Goal: Information Seeking & Learning: Learn about a topic

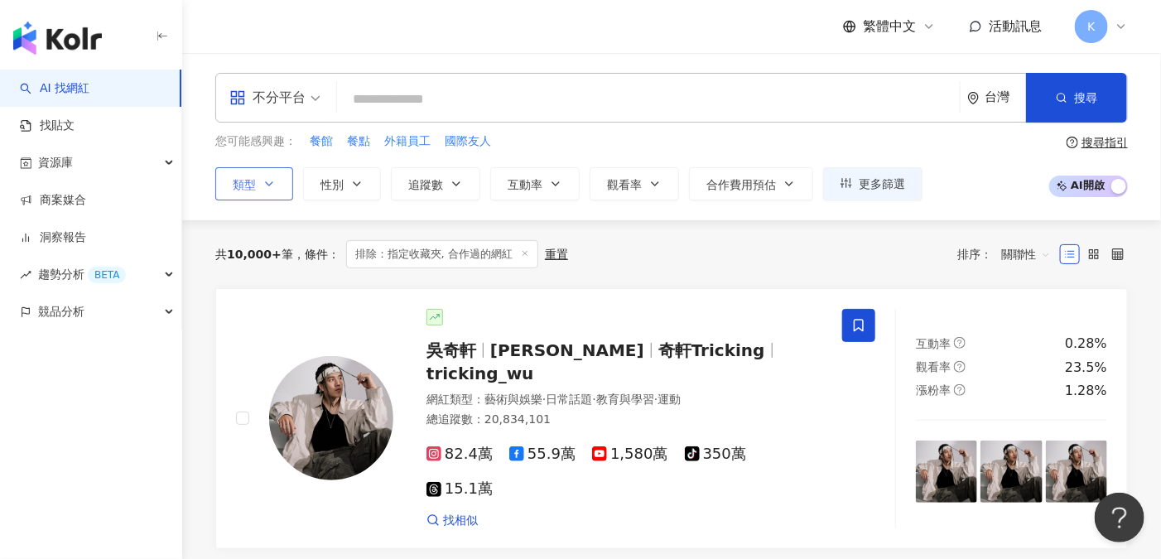
click at [270, 178] on icon "button" at bounding box center [269, 183] width 13 height 13
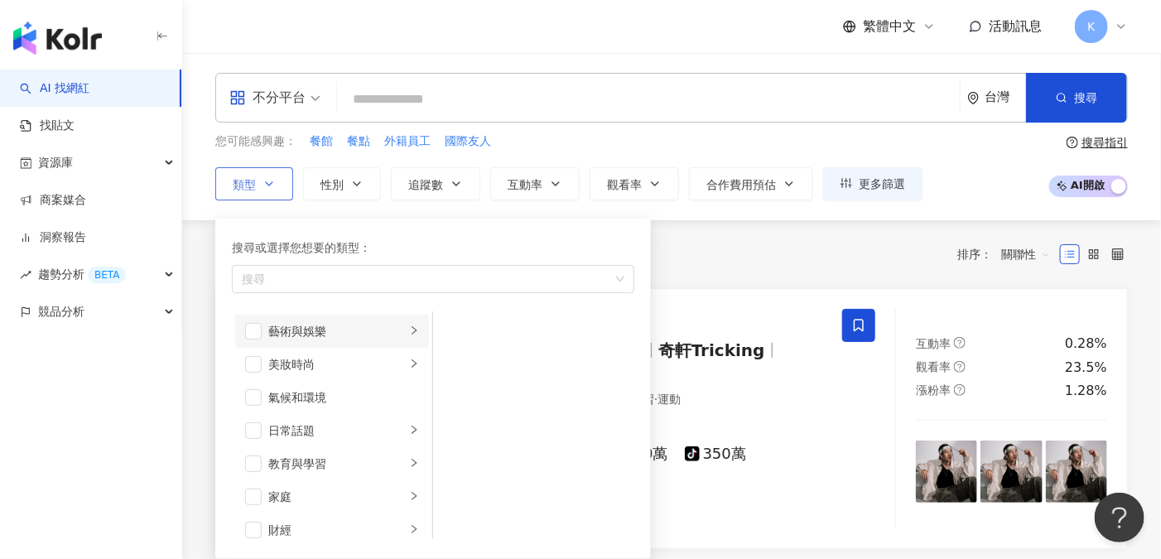
click at [348, 329] on div "藝術與娛樂" at bounding box center [337, 331] width 138 height 18
click at [477, 360] on div "音樂" at bounding box center [546, 364] width 152 height 18
drag, startPoint x: 715, startPoint y: 275, endPoint x: 703, endPoint y: 261, distance: 18.2
click at [716, 274] on div "共 10,000+ 筆 條件 ： 排除：指定收藏夾, 合作過的網紅 重置 排序： 關聯性" at bounding box center [671, 254] width 913 height 68
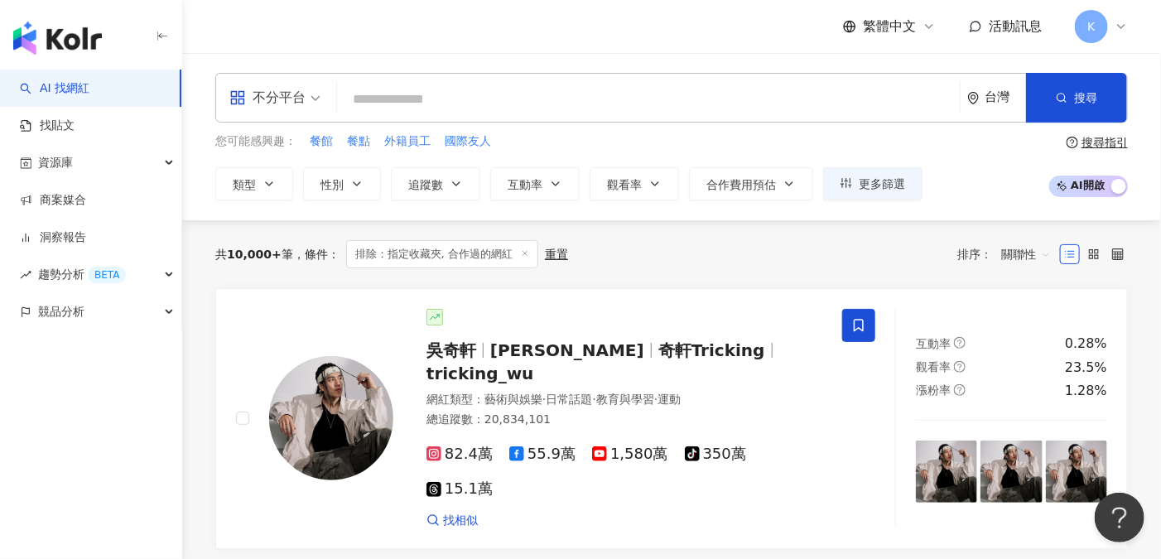
click at [412, 88] on input "search" at bounding box center [649, 99] width 610 height 31
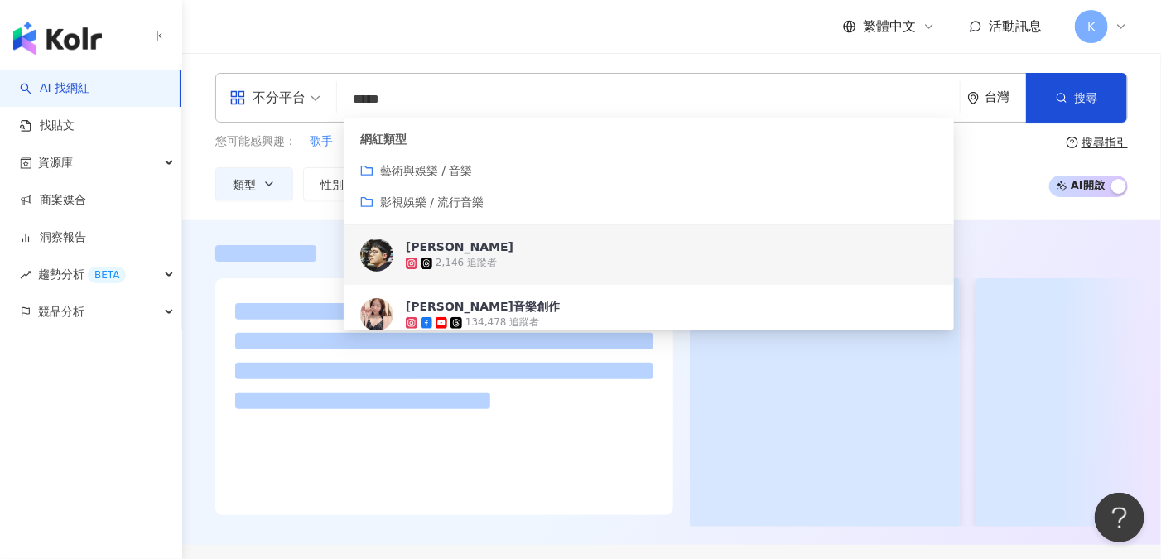
type input "*****"
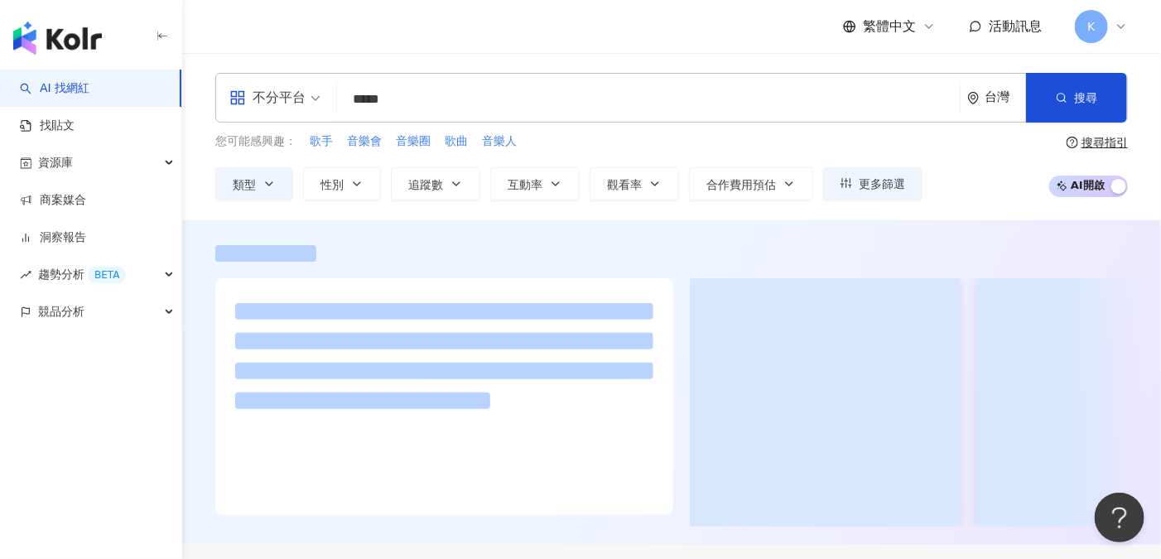
click at [196, 203] on div "不分平台 ***** 台灣 搜尋 customizedTag b68a91c0-2408-4381-975b-532287b25011 653a7096-4e…" at bounding box center [671, 136] width 979 height 167
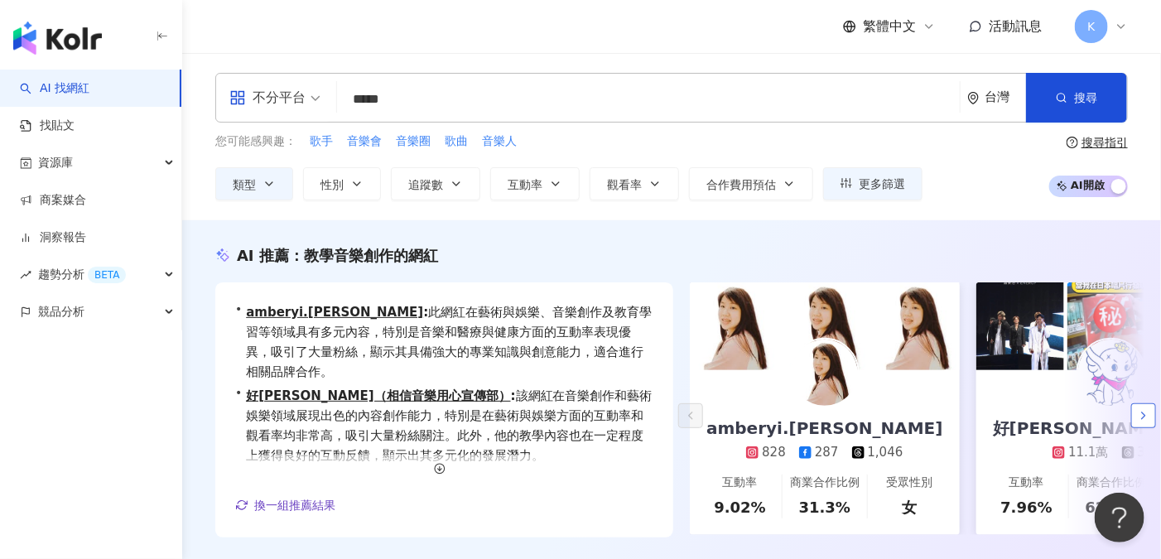
click at [1154, 417] on button "button" at bounding box center [1144, 415] width 25 height 25
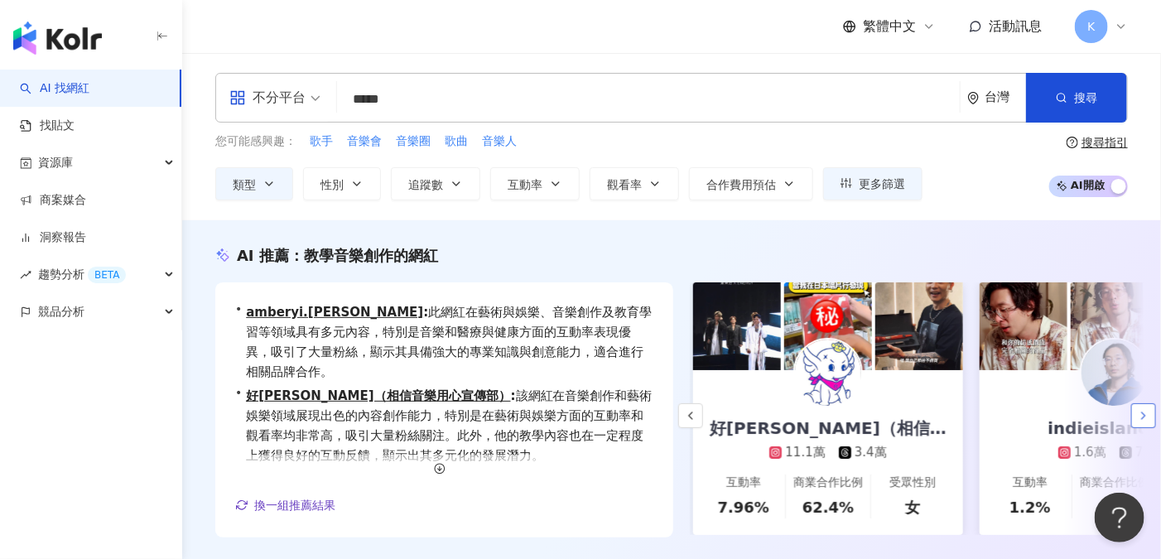
scroll to position [0, 287]
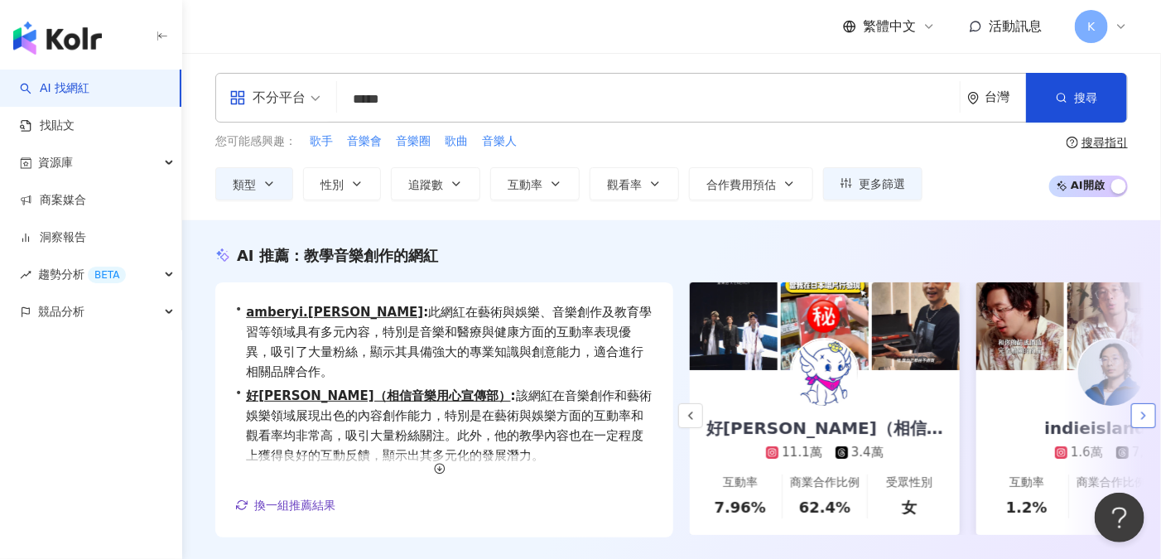
click at [1153, 416] on button "button" at bounding box center [1144, 415] width 25 height 25
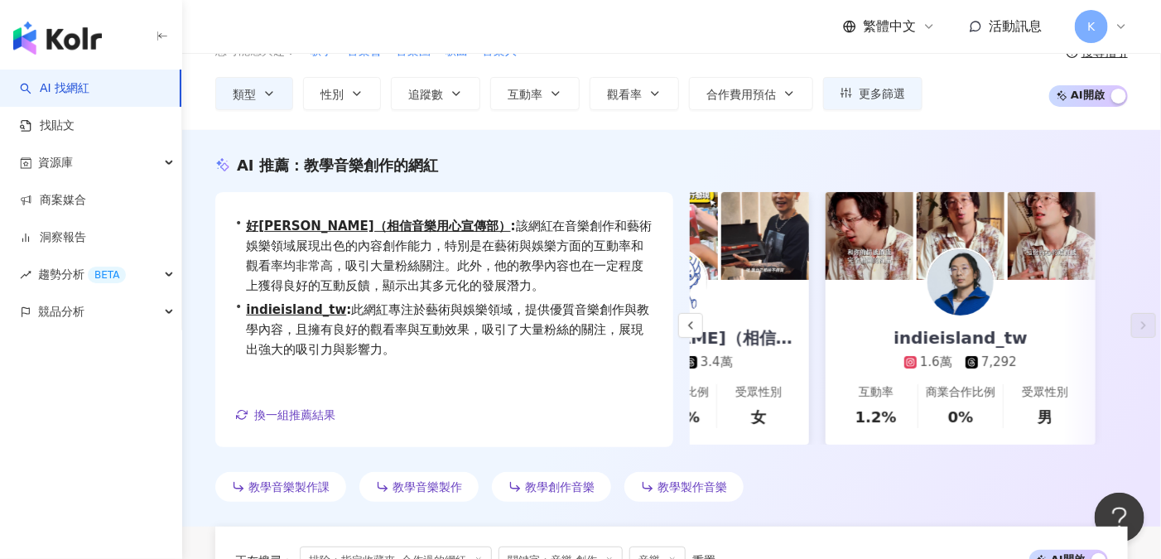
scroll to position [0, 0]
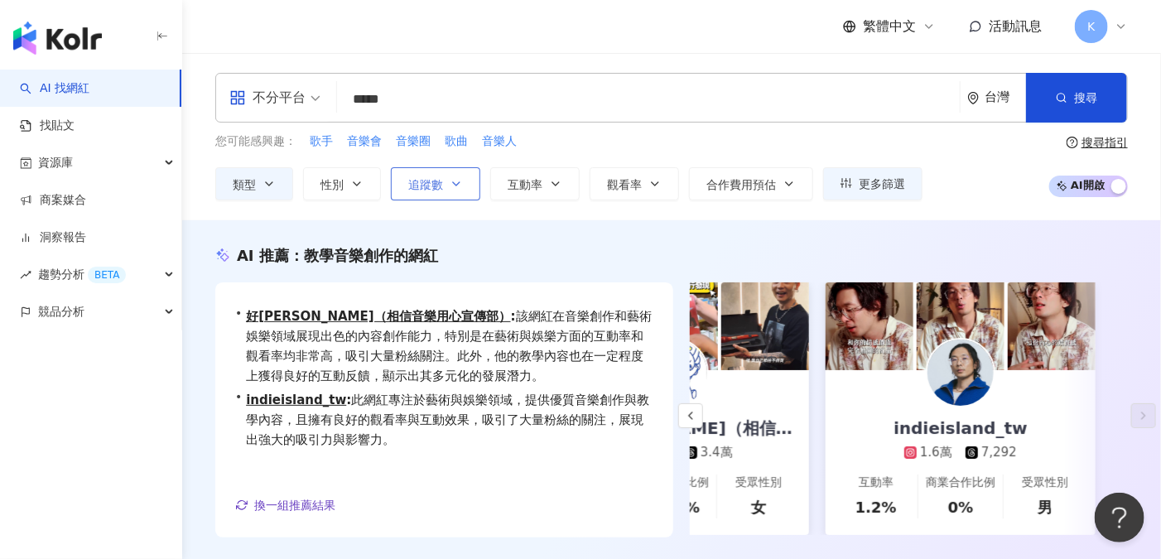
click at [456, 186] on icon "button" at bounding box center [456, 183] width 13 height 13
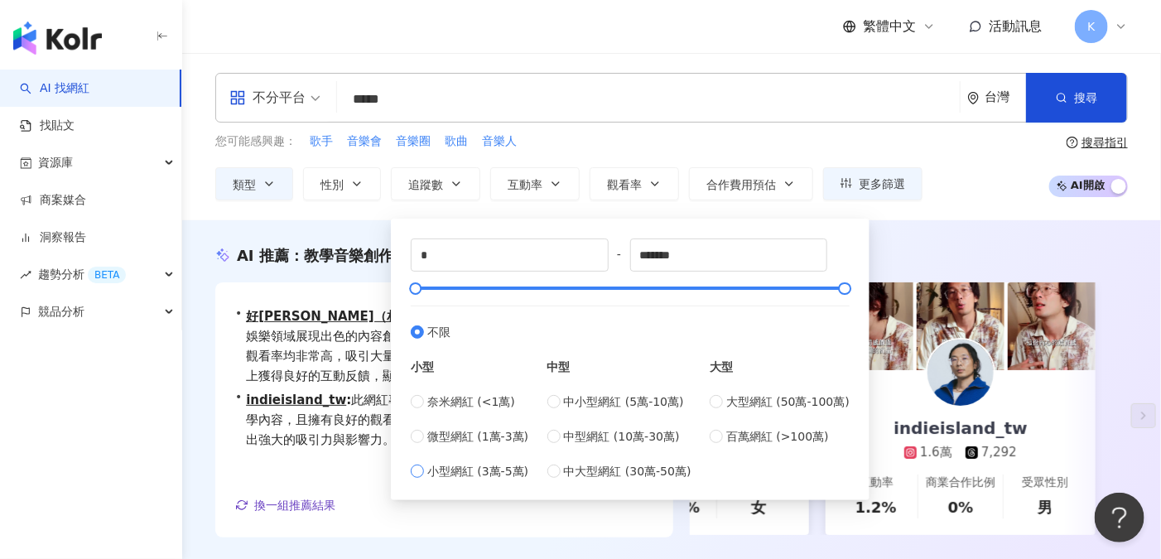
click at [478, 471] on span "小型網紅 (3萬-5萬)" at bounding box center [477, 471] width 101 height 18
type input "*****"
click at [981, 249] on div "AI 推薦 ： 教學音樂創作的網紅" at bounding box center [671, 255] width 913 height 21
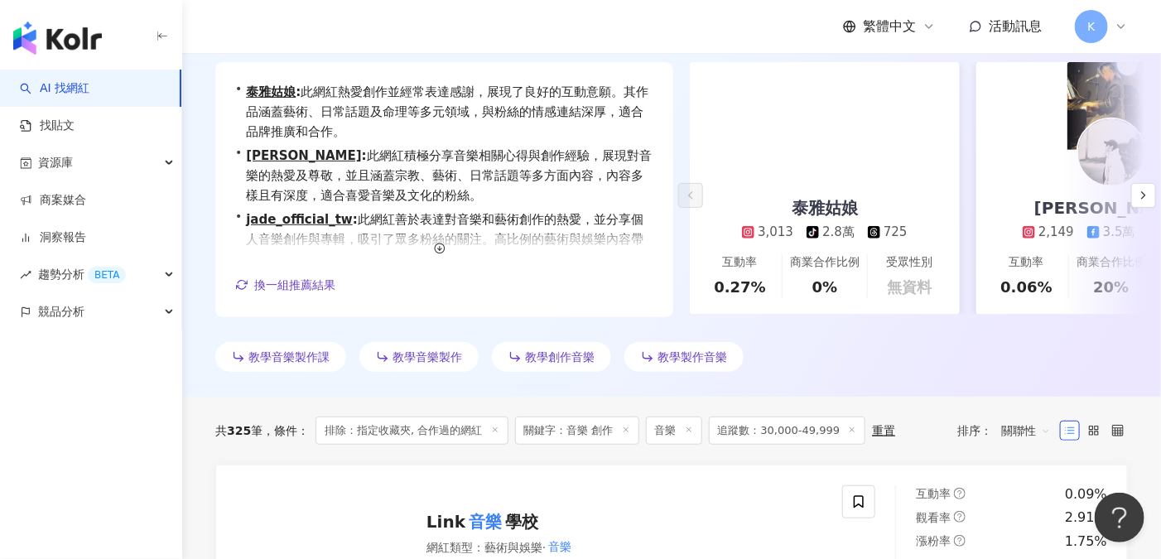
scroll to position [110, 0]
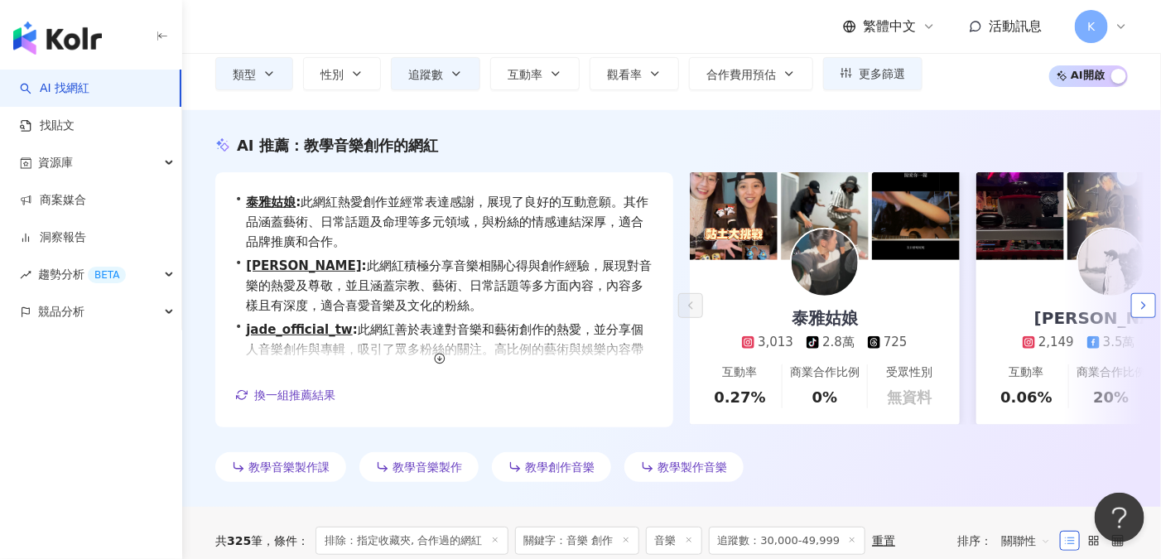
click at [1152, 308] on button "button" at bounding box center [1144, 305] width 25 height 25
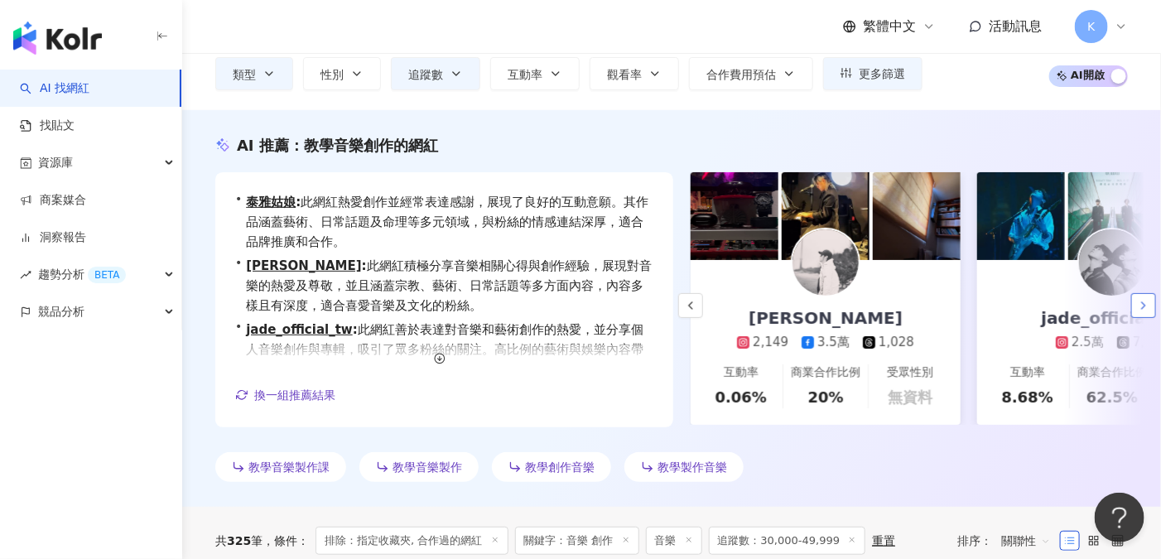
scroll to position [0, 287]
click at [1151, 308] on button "button" at bounding box center [1144, 305] width 25 height 25
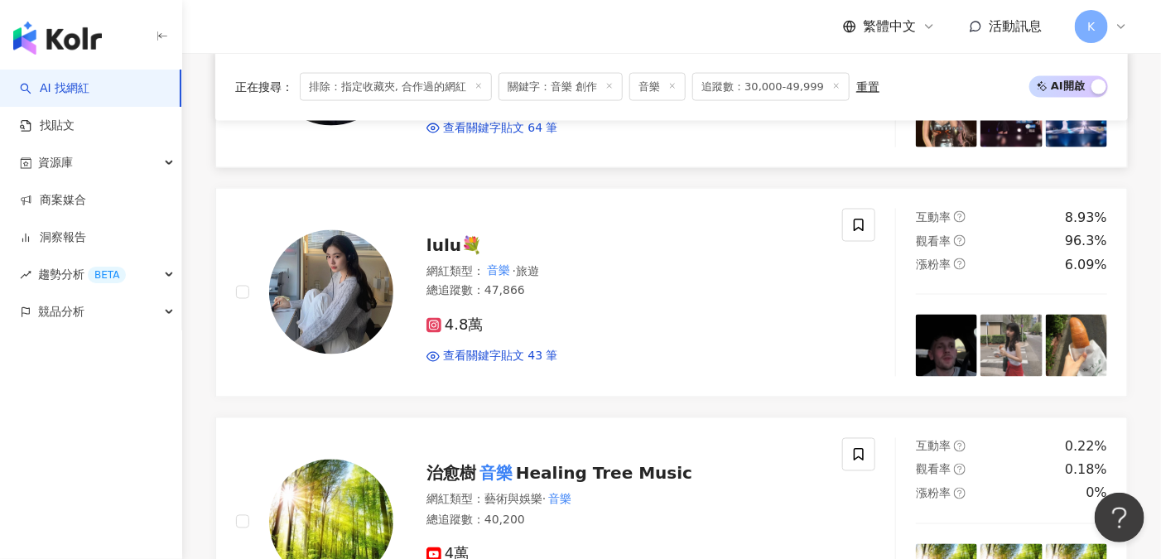
scroll to position [994, 0]
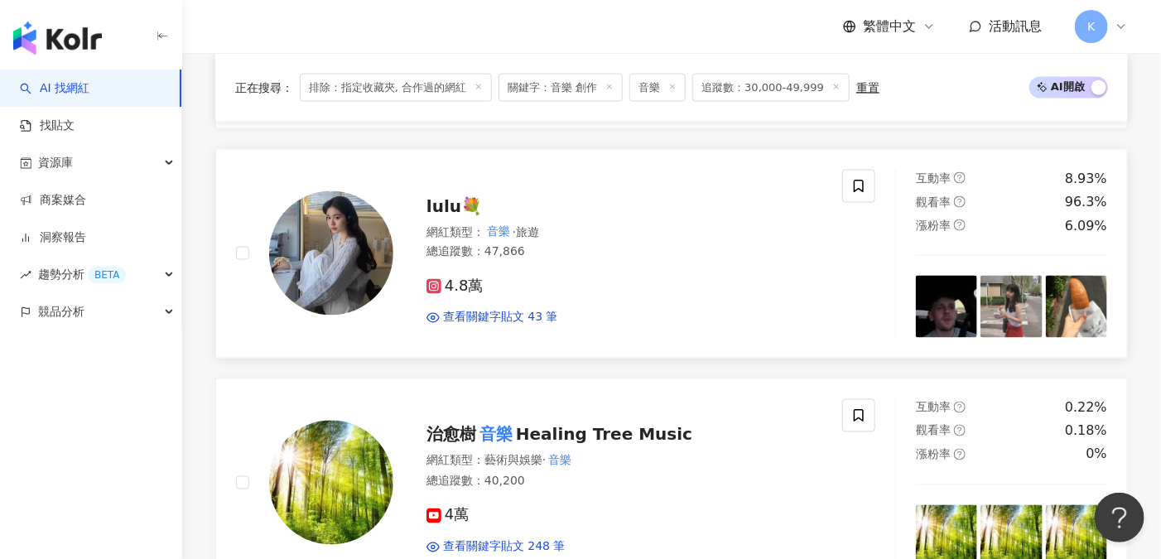
click at [442, 210] on span "lulu💐" at bounding box center [455, 206] width 56 height 20
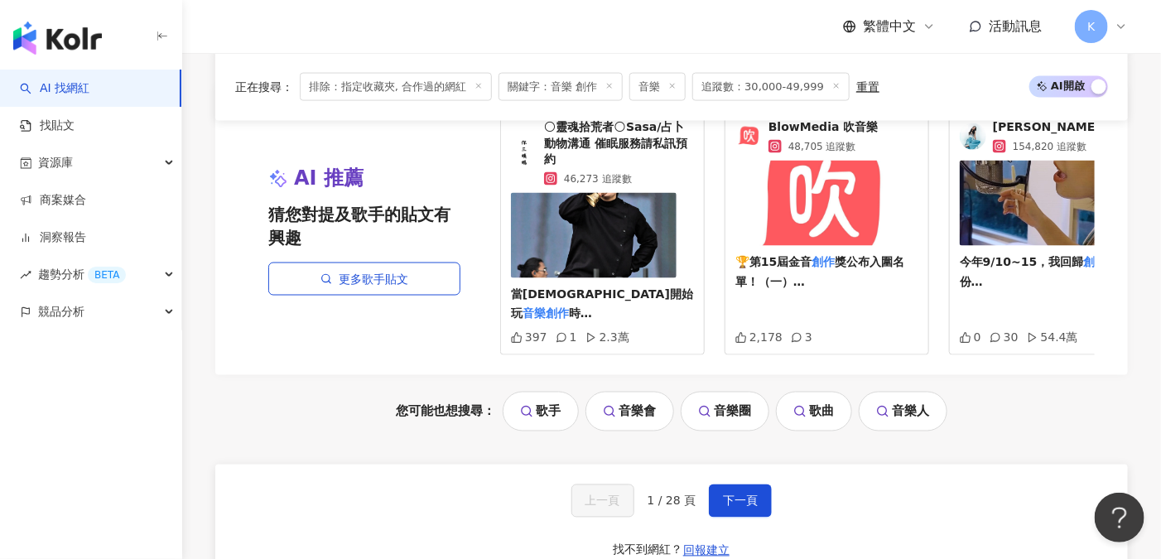
scroll to position [3534, 0]
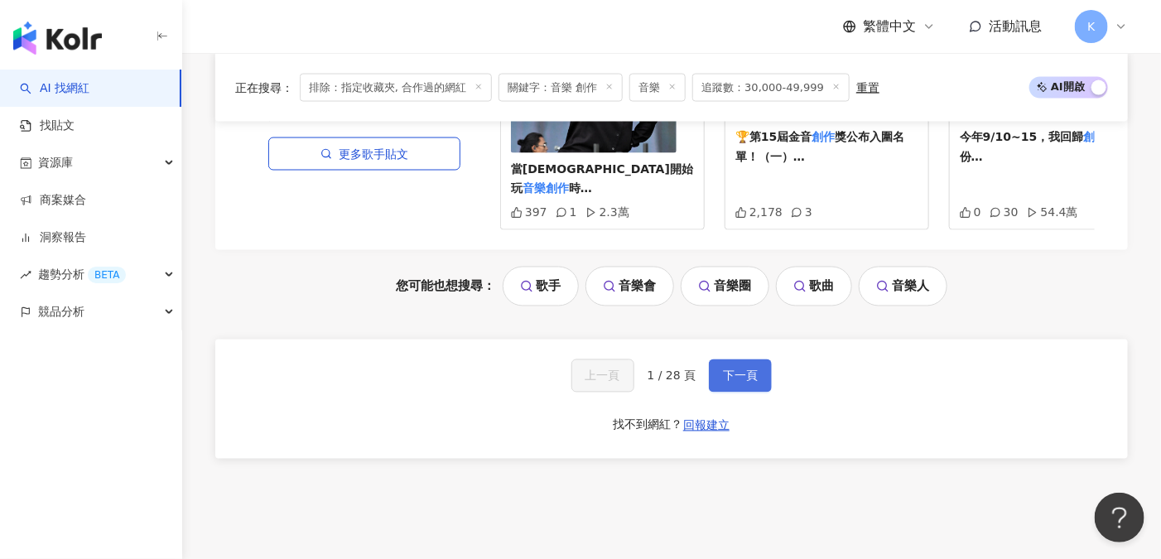
click at [746, 380] on span "下一頁" at bounding box center [740, 375] width 35 height 13
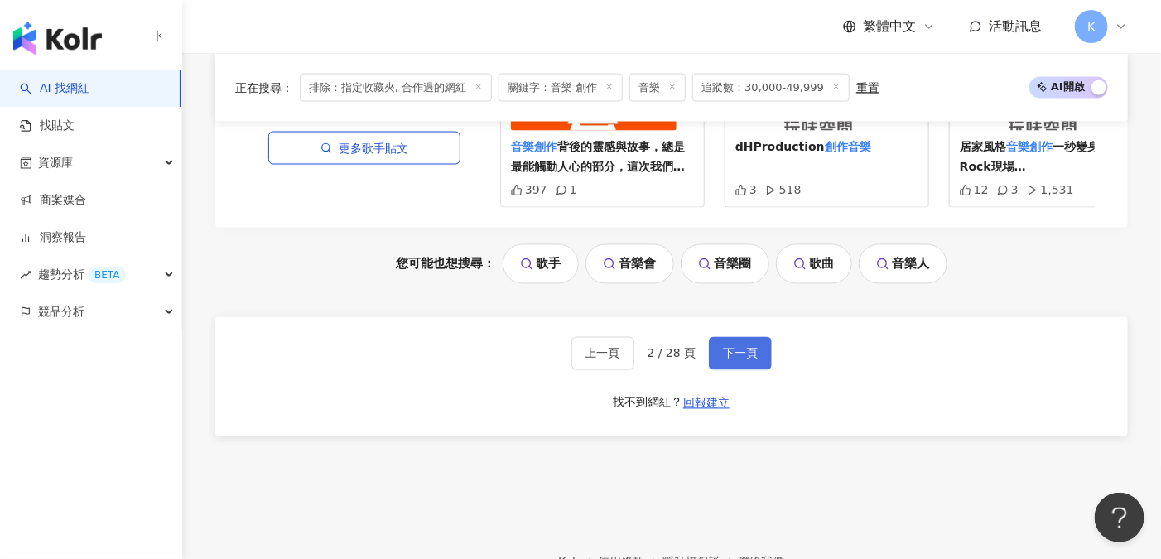
click at [743, 347] on span "下一頁" at bounding box center [740, 353] width 35 height 13
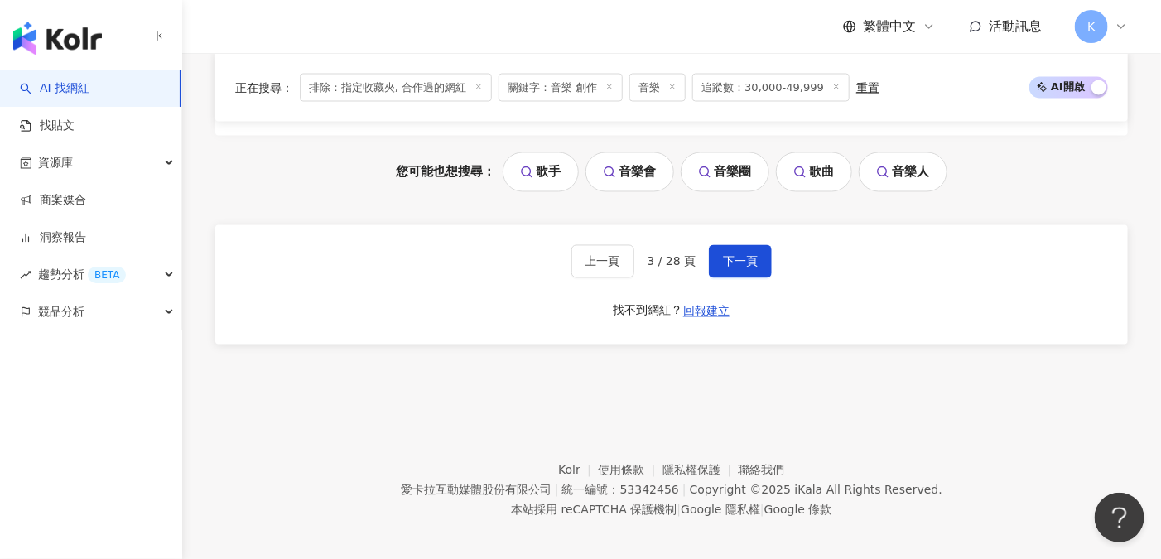
scroll to position [3620, 0]
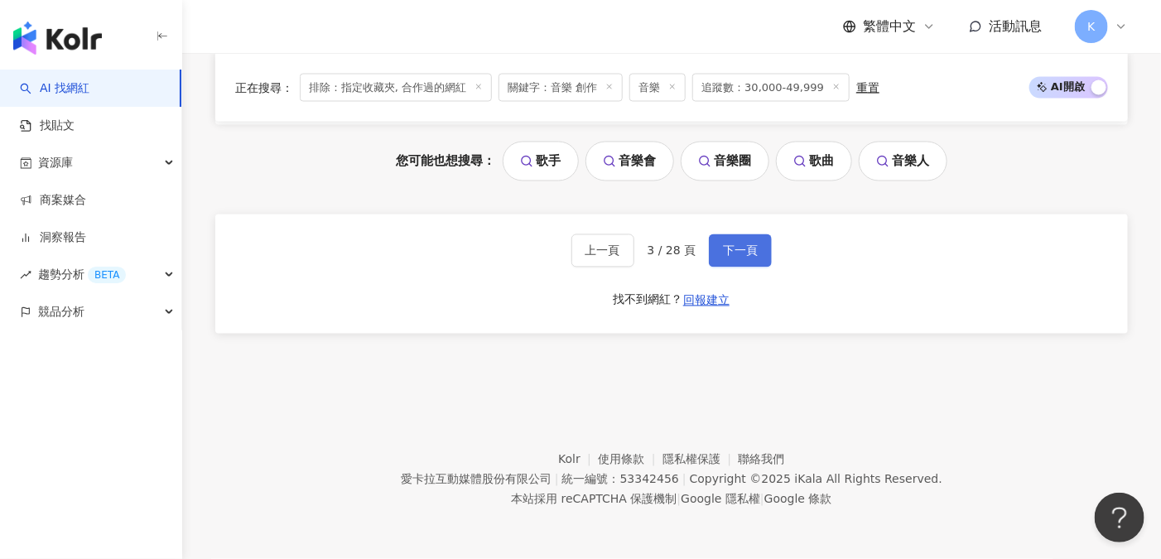
click at [739, 238] on button "下一頁" at bounding box center [740, 250] width 63 height 33
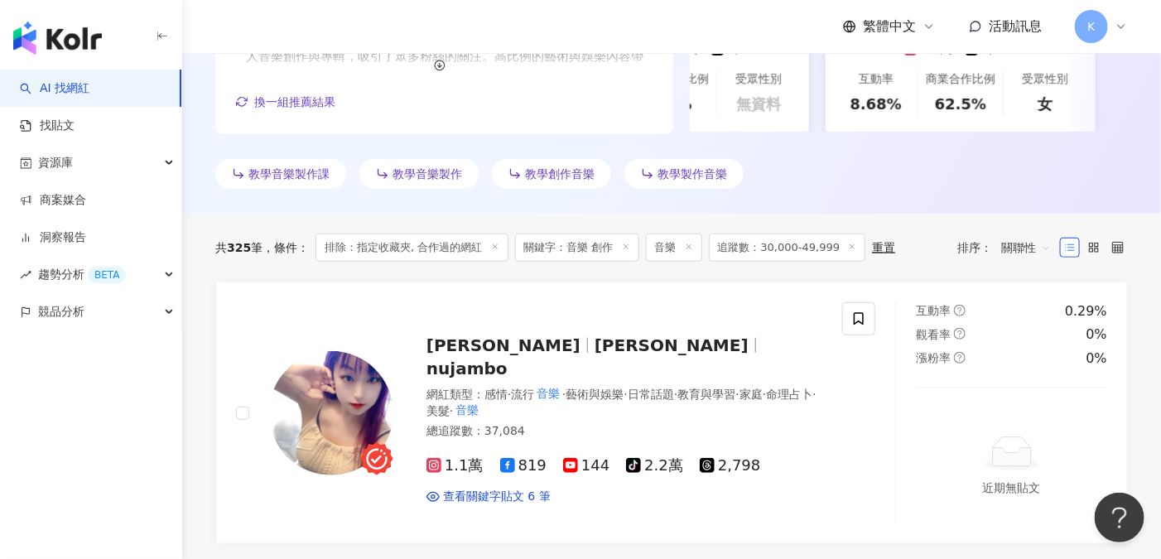
scroll to position [0, 0]
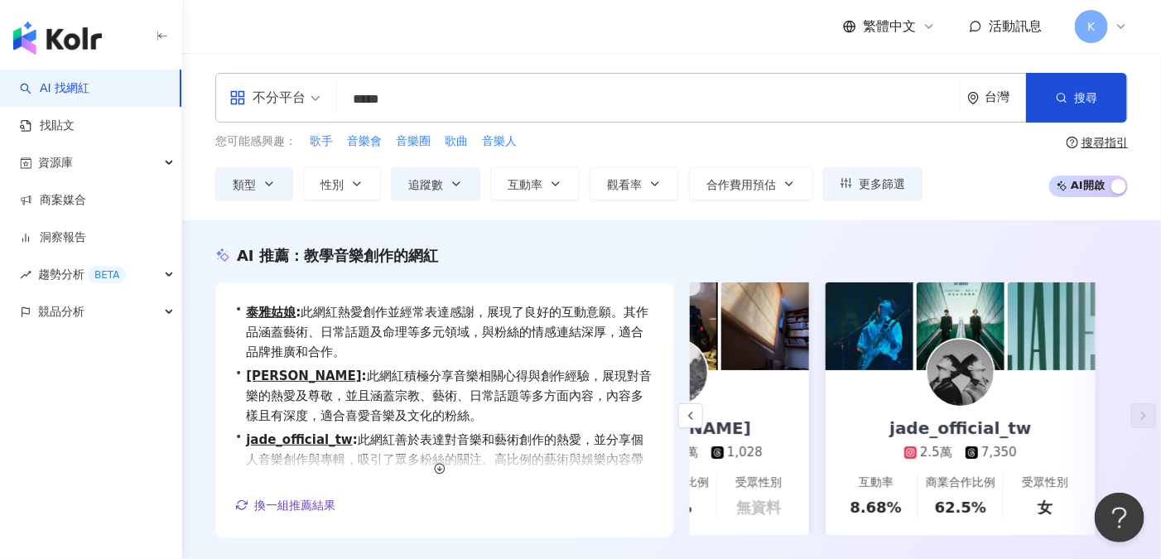
click at [380, 103] on input "*****" at bounding box center [649, 99] width 610 height 31
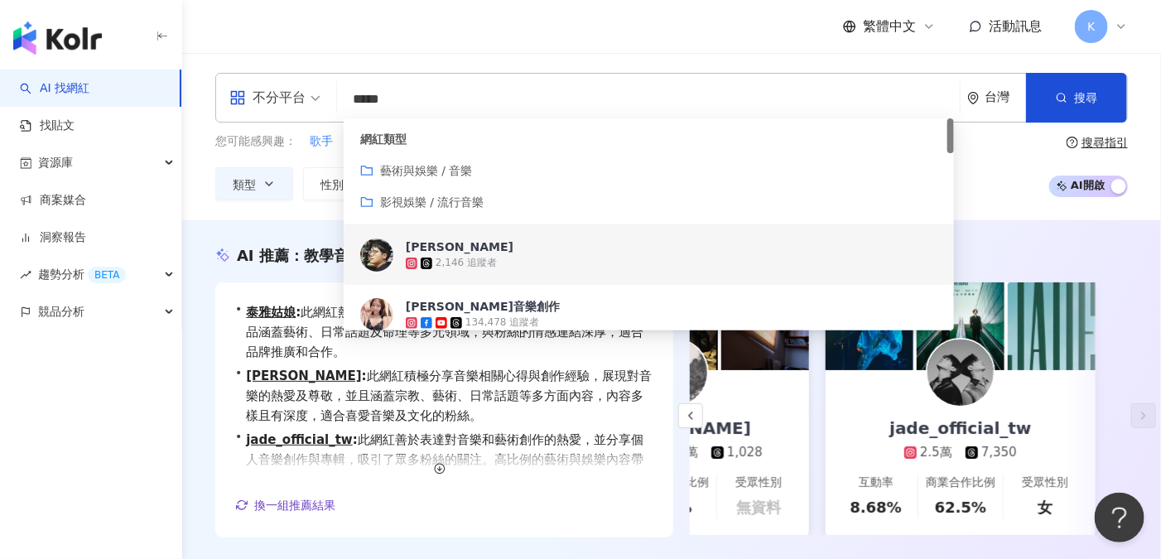
click at [429, 99] on input "*****" at bounding box center [649, 99] width 610 height 31
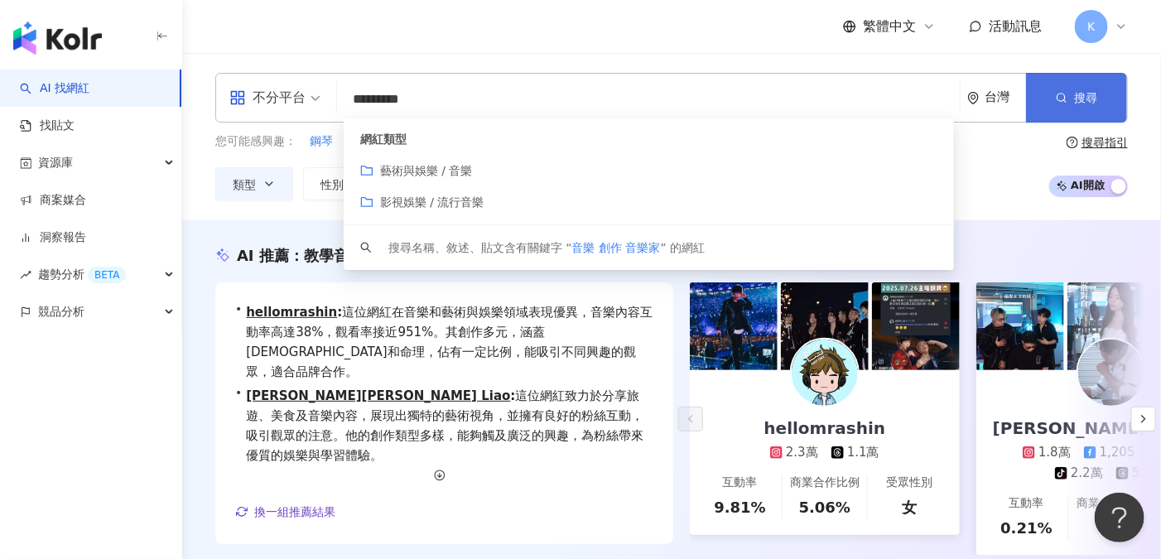
type input "*********"
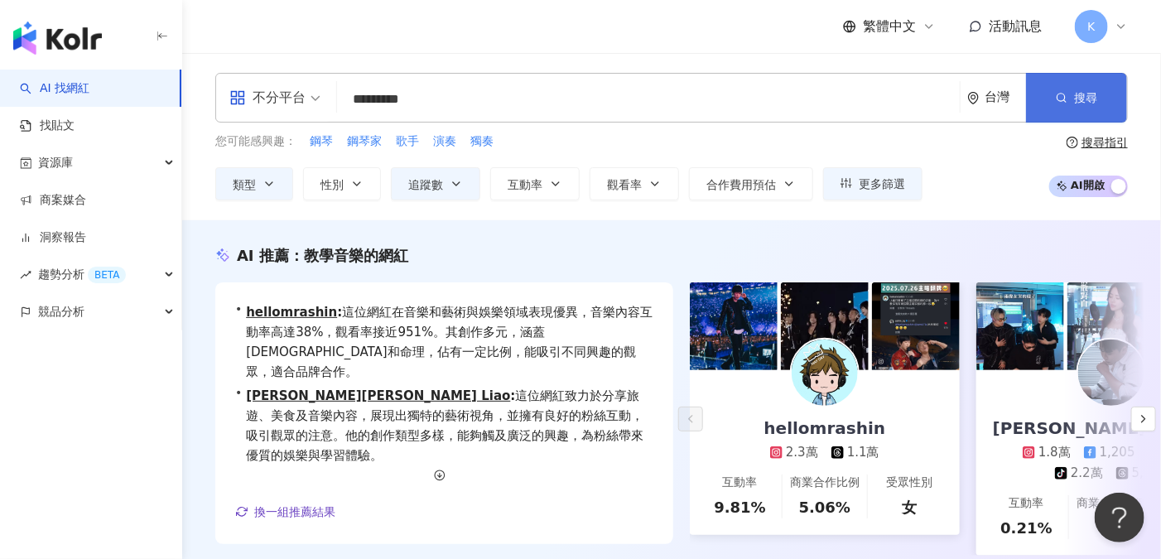
click at [1093, 99] on span "搜尋" at bounding box center [1085, 97] width 23 height 13
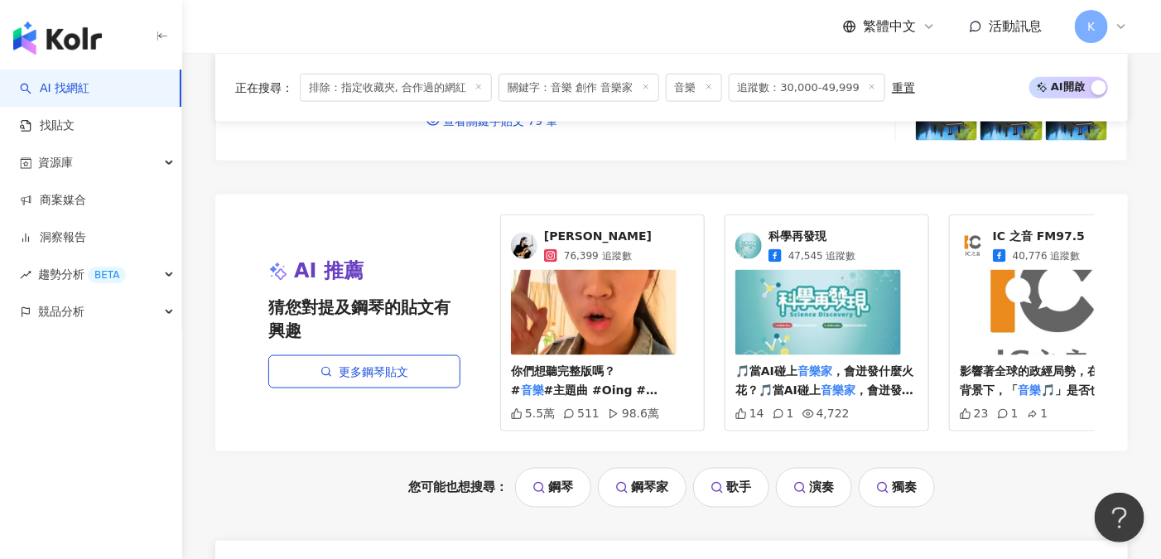
scroll to position [3424, 0]
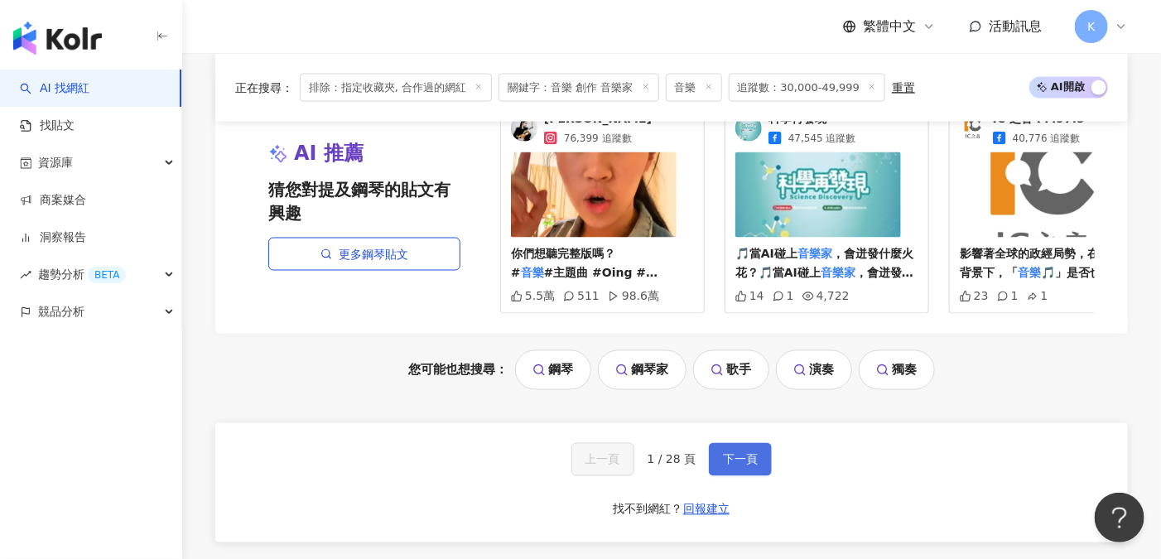
click at [749, 466] on span "下一頁" at bounding box center [740, 459] width 35 height 13
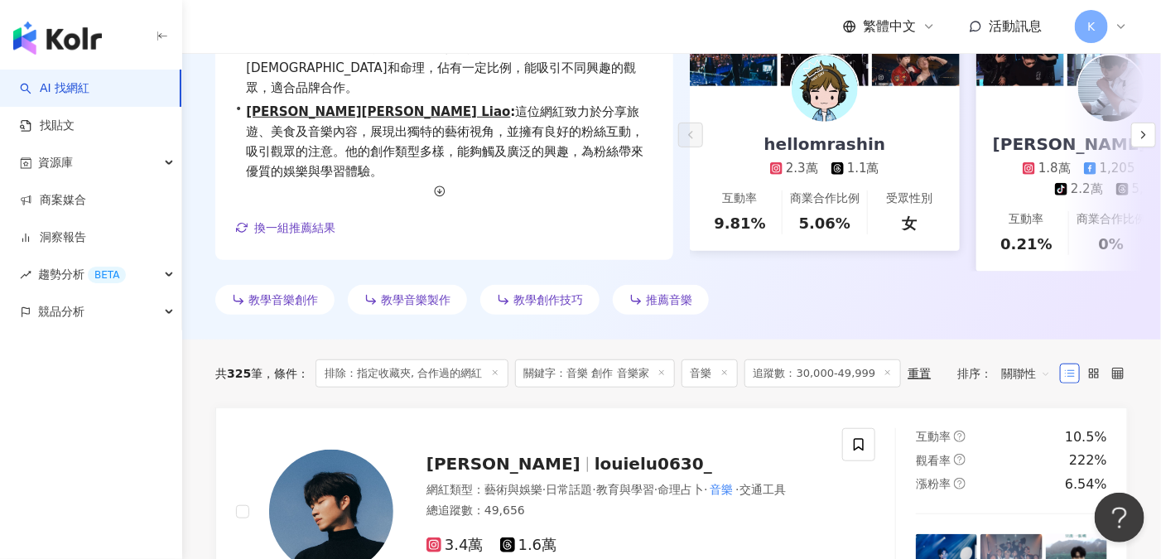
scroll to position [220, 0]
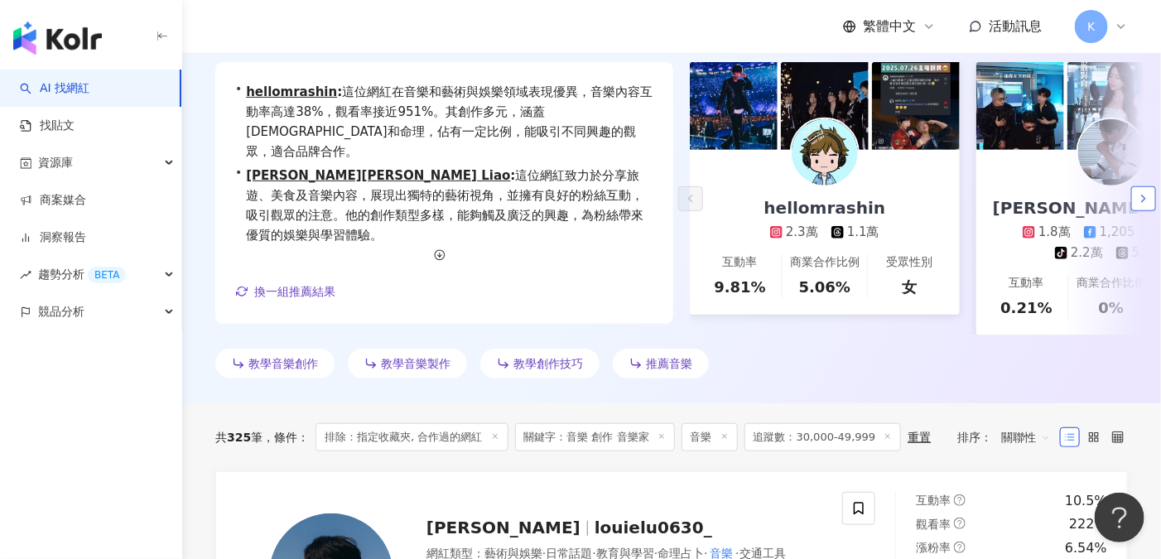
click at [1142, 196] on button "button" at bounding box center [1144, 198] width 25 height 25
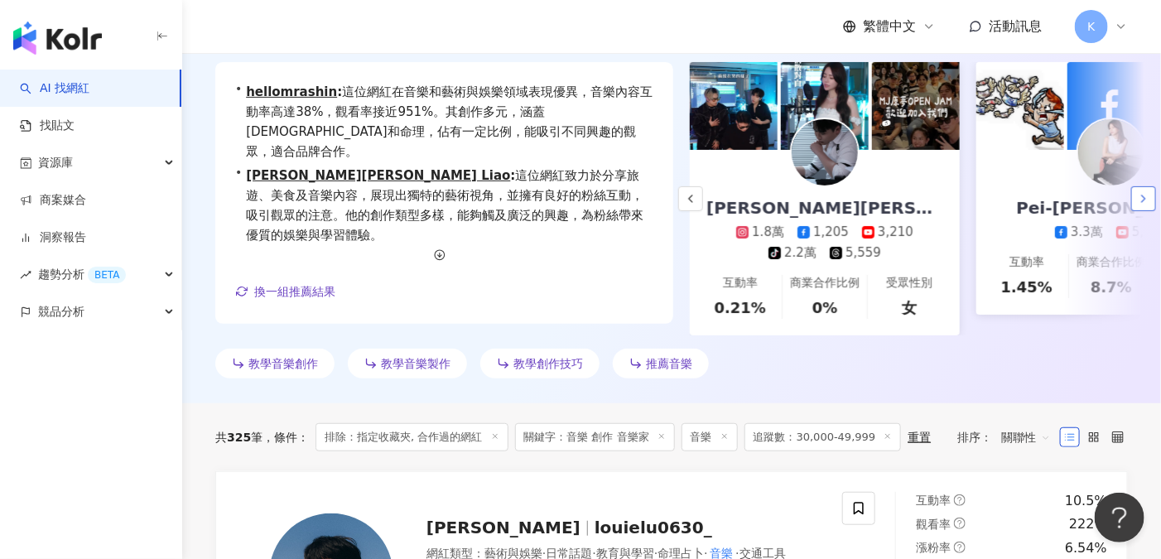
click at [1142, 196] on button "button" at bounding box center [1144, 198] width 25 height 25
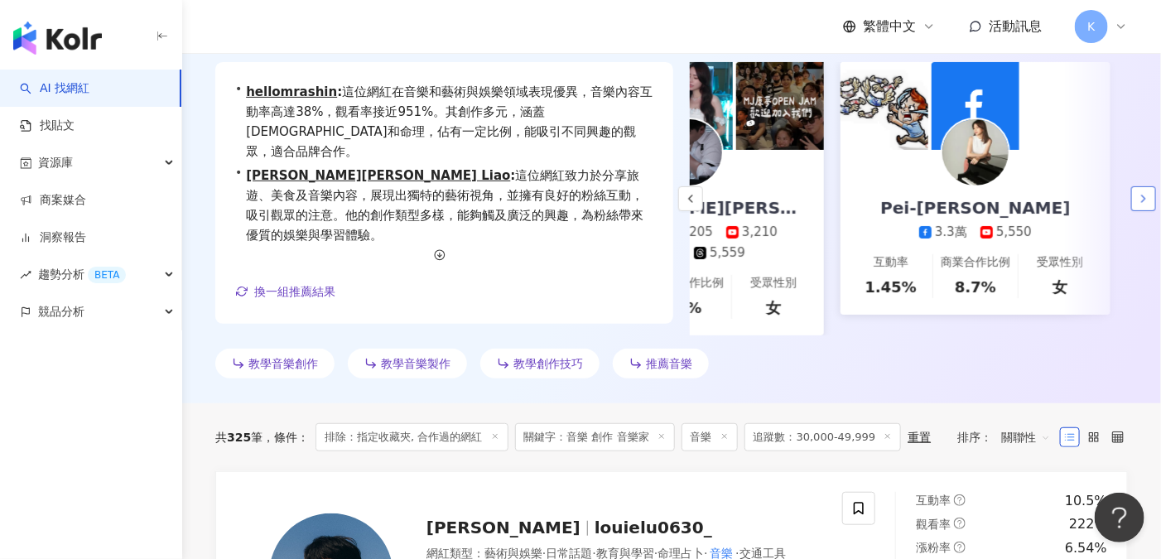
scroll to position [0, 437]
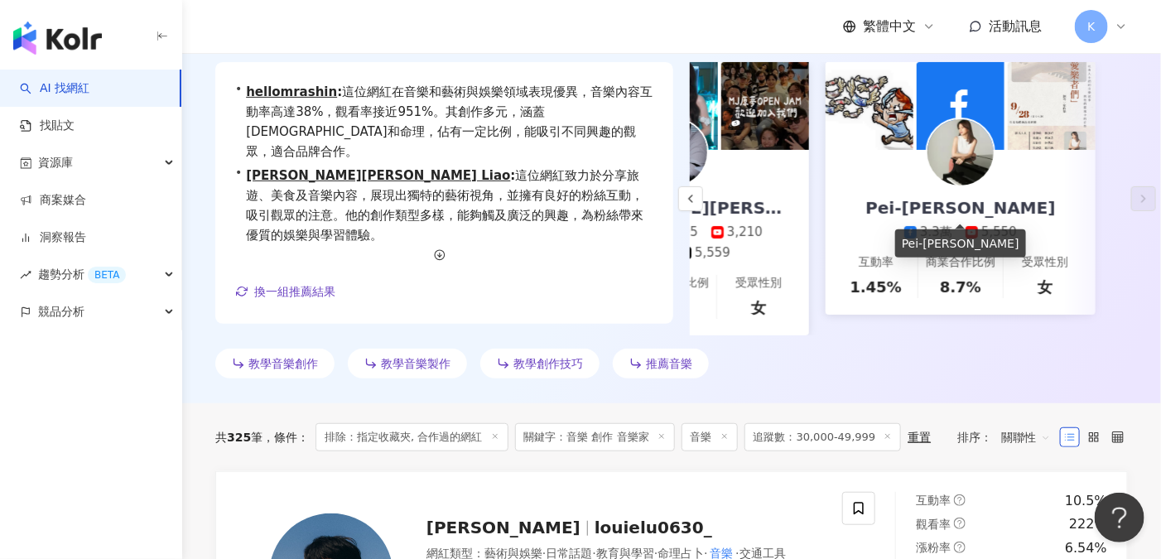
click at [935, 199] on div "Pei-[PERSON_NAME]" at bounding box center [960, 207] width 223 height 23
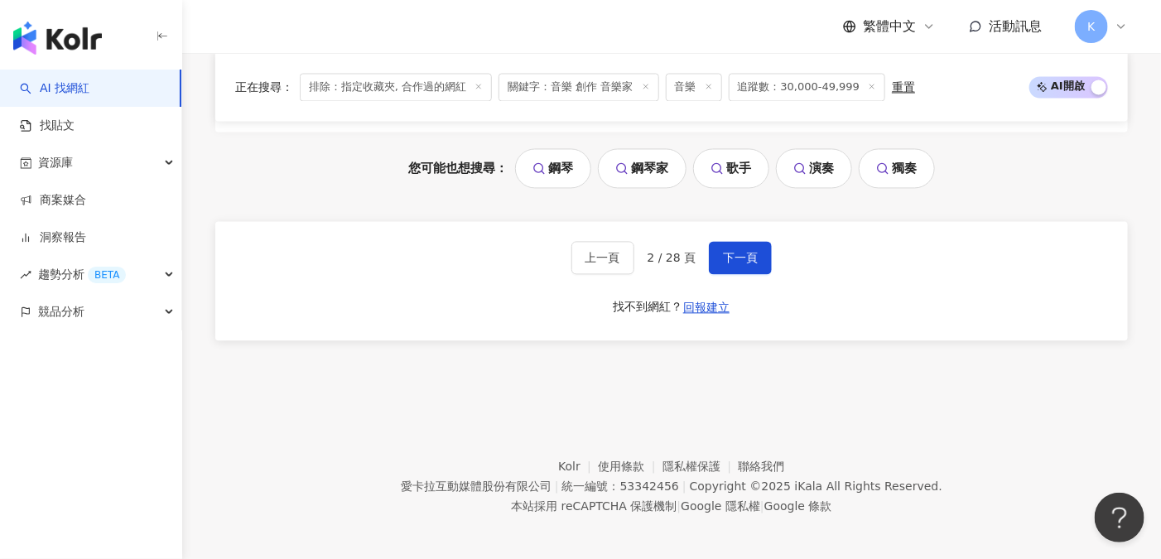
scroll to position [3737, 0]
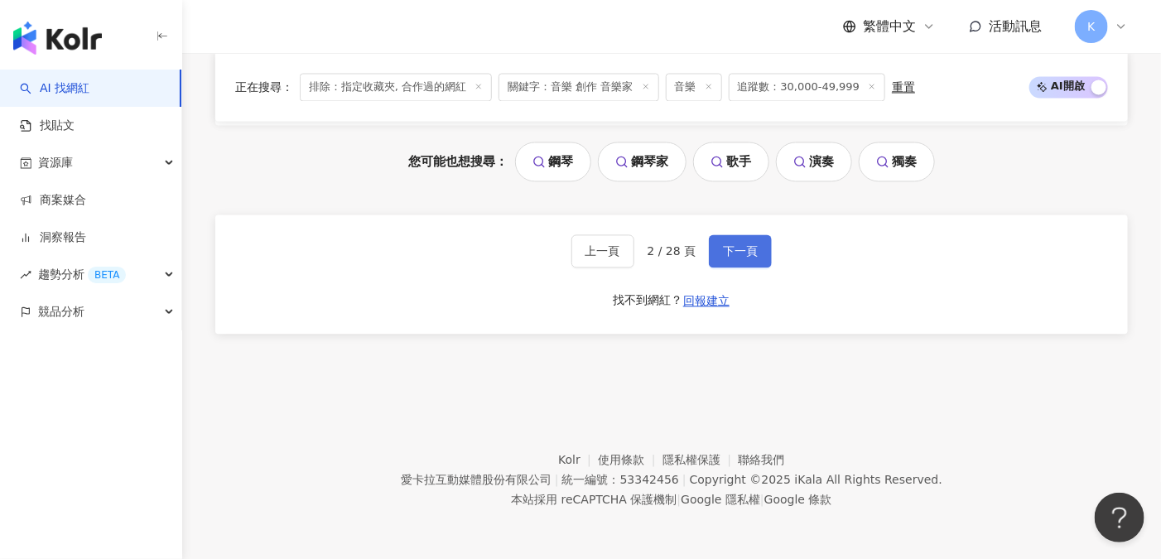
click at [749, 237] on button "下一頁" at bounding box center [740, 250] width 63 height 33
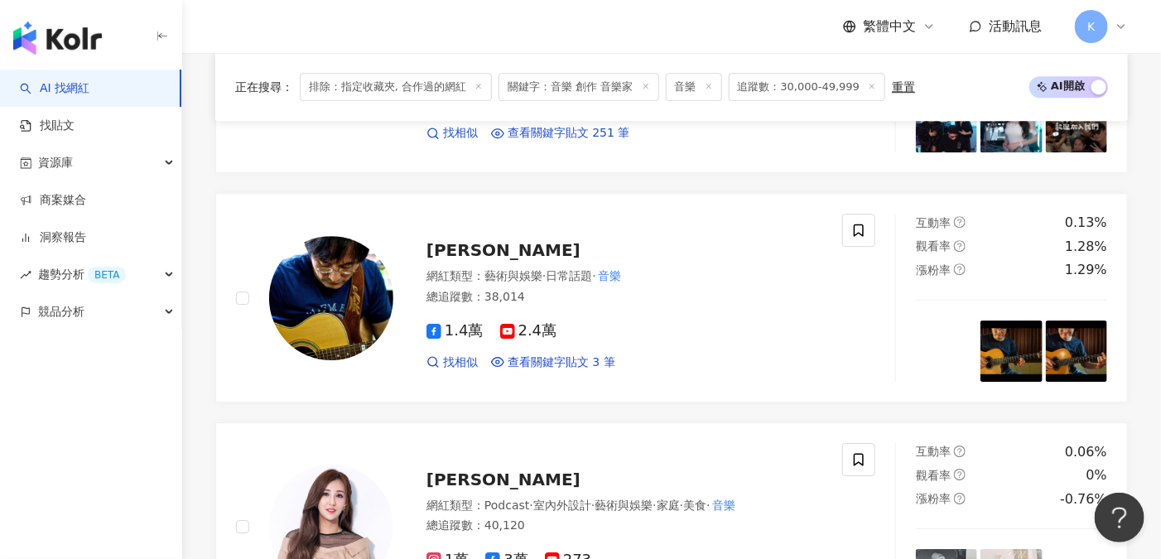
scroll to position [3642, 0]
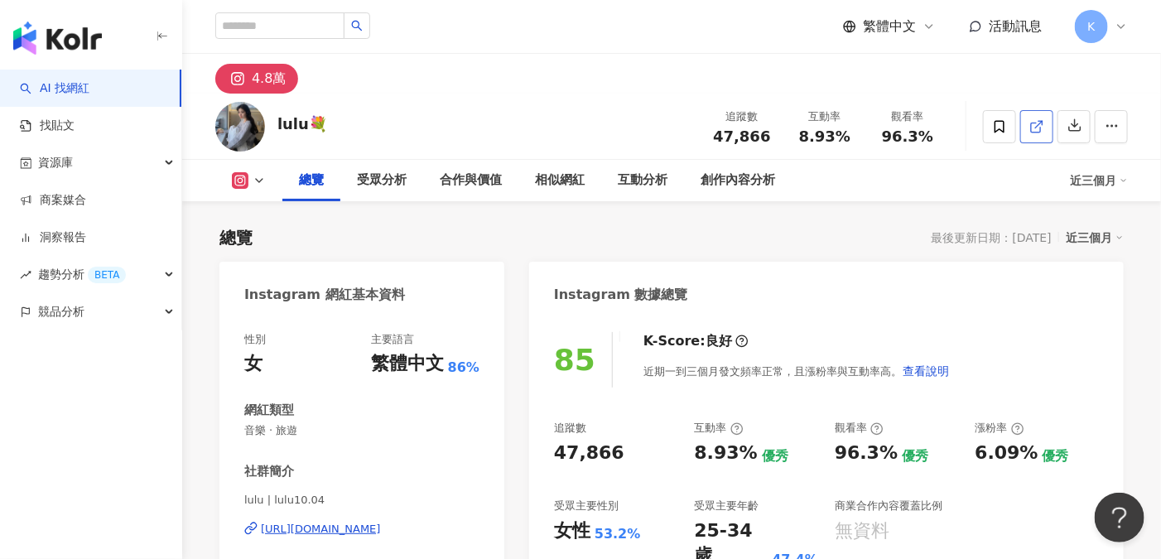
click at [1032, 128] on icon at bounding box center [1037, 126] width 15 height 15
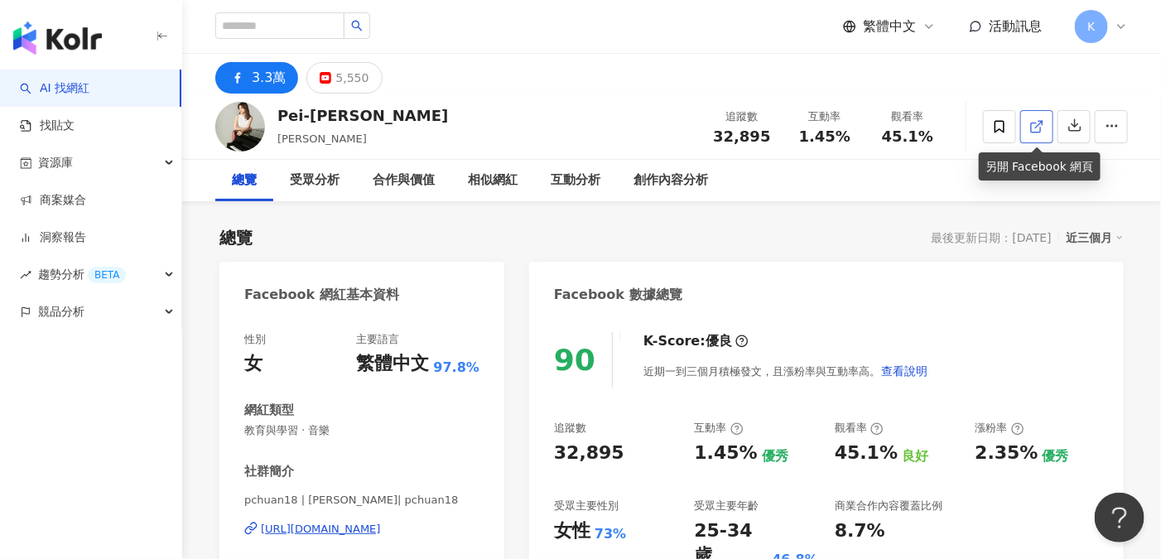
click at [1039, 119] on icon at bounding box center [1037, 126] width 15 height 15
